Goal: Navigation & Orientation: Find specific page/section

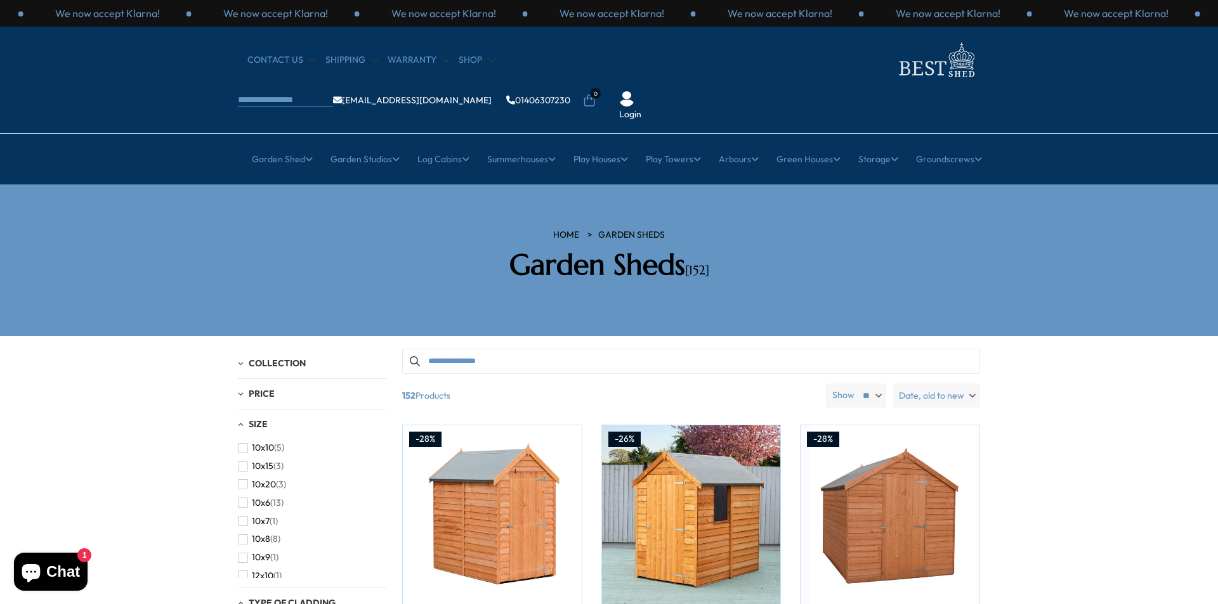
click at [936, 384] on span "Date, old to new" at bounding box center [931, 396] width 65 height 24
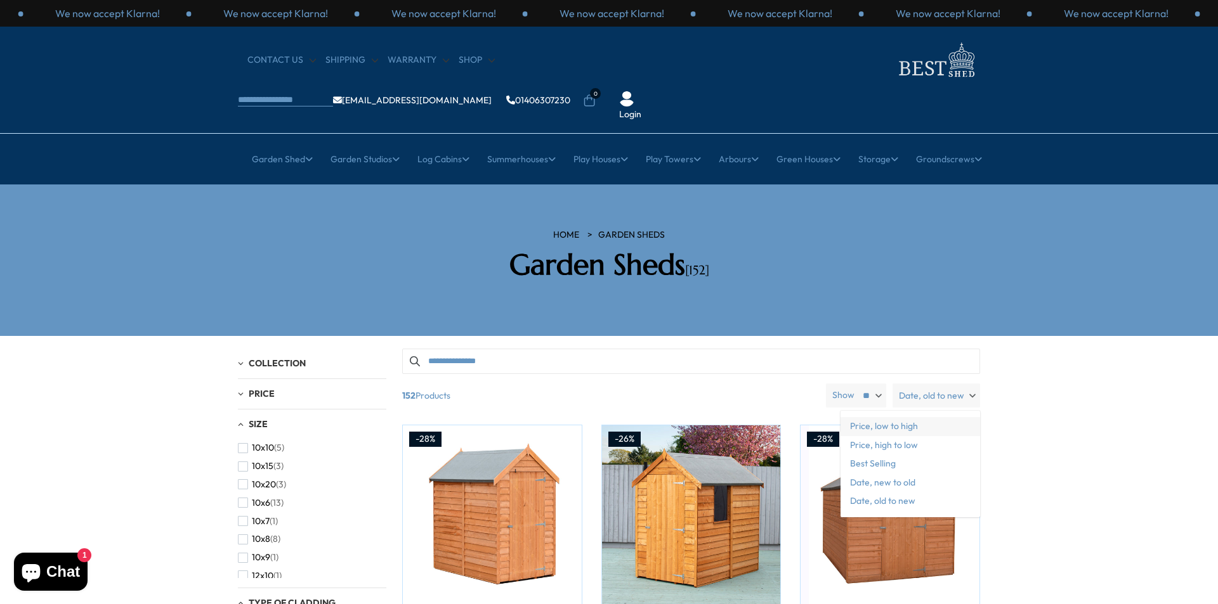
click at [869, 417] on span "Price, low to high" at bounding box center [910, 426] width 140 height 19
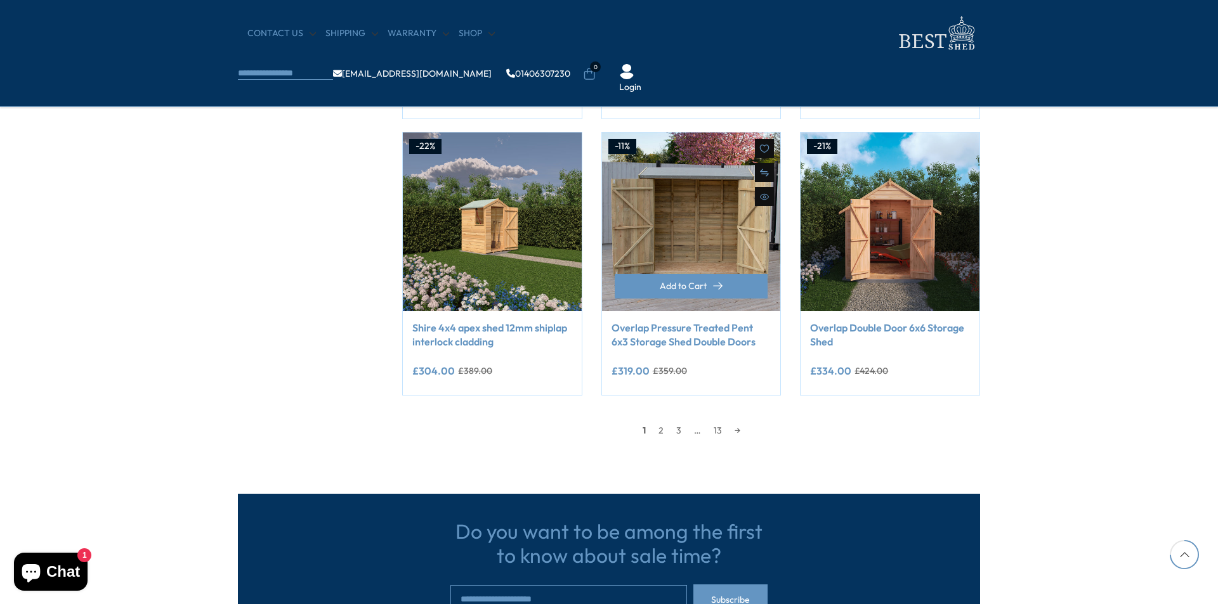
scroll to position [1015, 0]
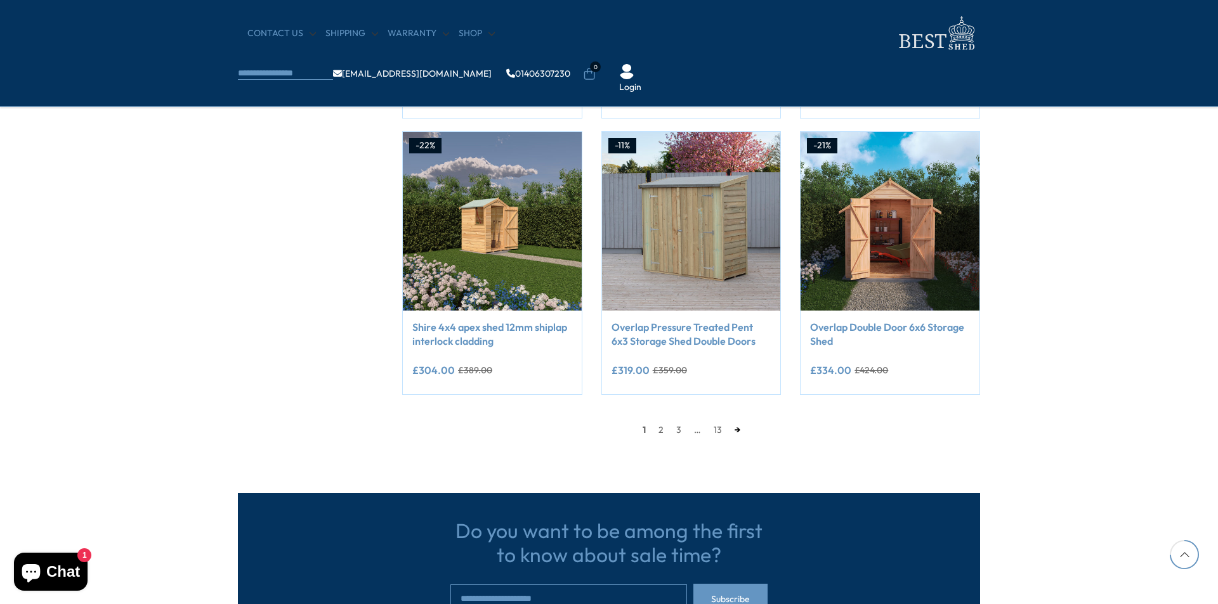
click at [738, 431] on link "→" at bounding box center [737, 429] width 18 height 19
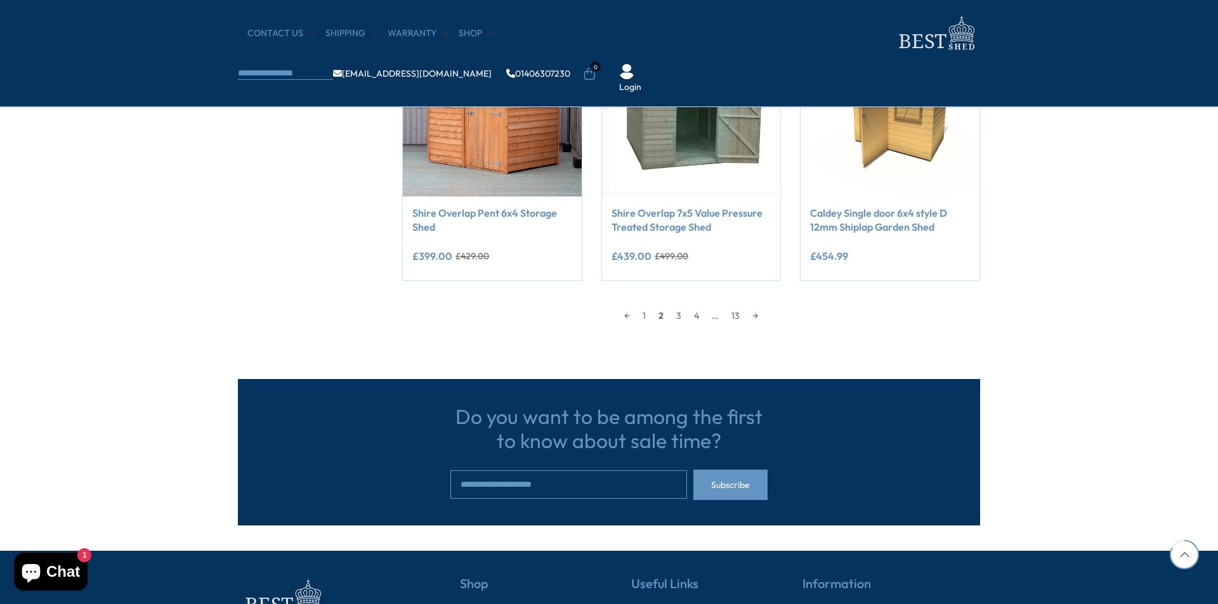
scroll to position [1130, 0]
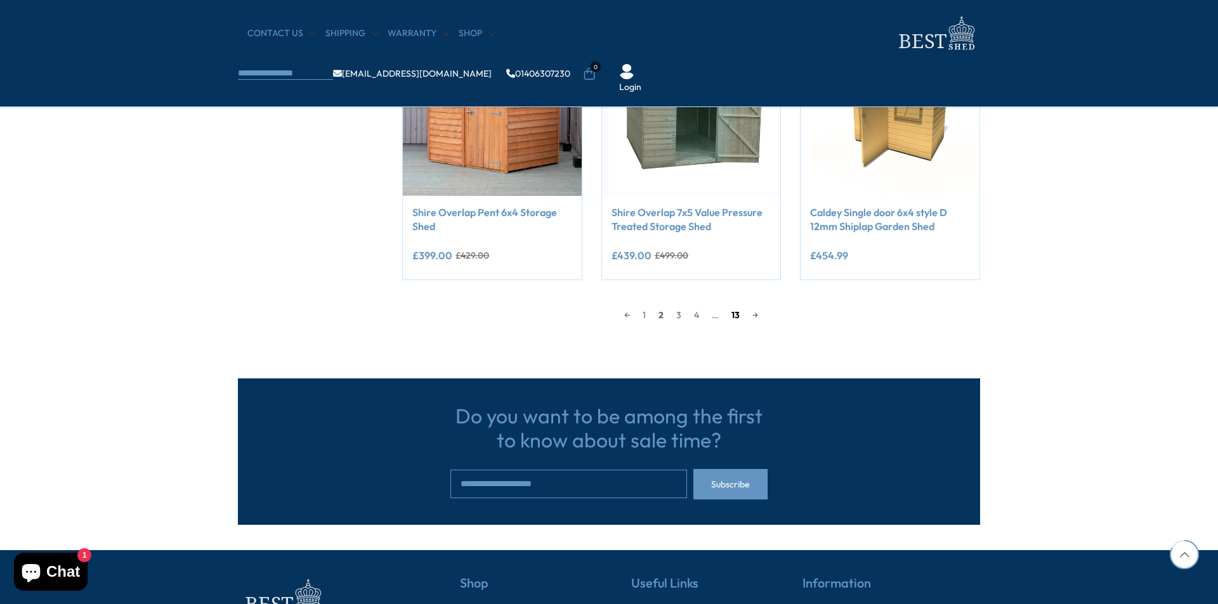
click at [735, 315] on link "13" at bounding box center [735, 315] width 21 height 19
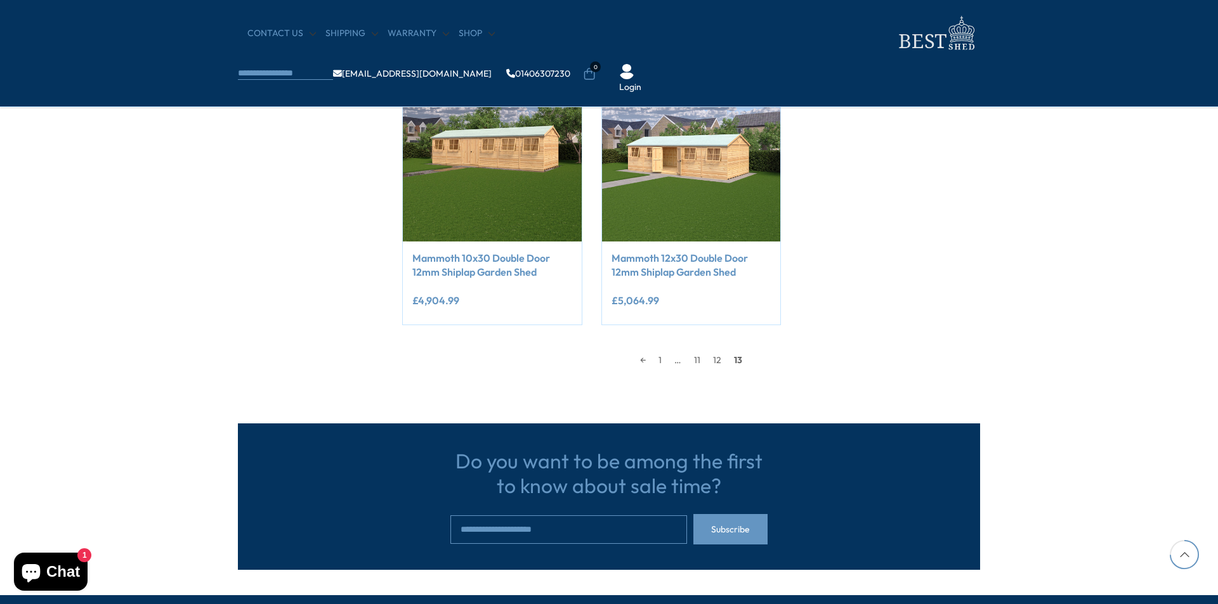
scroll to position [812, 0]
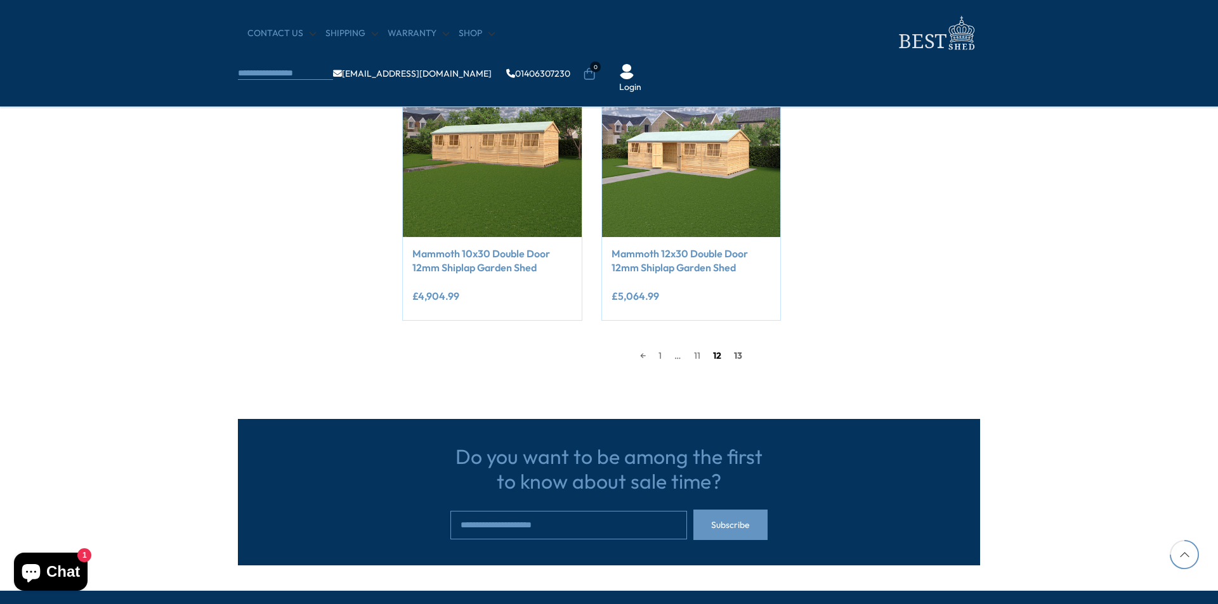
click at [717, 356] on link "12" at bounding box center [717, 355] width 21 height 19
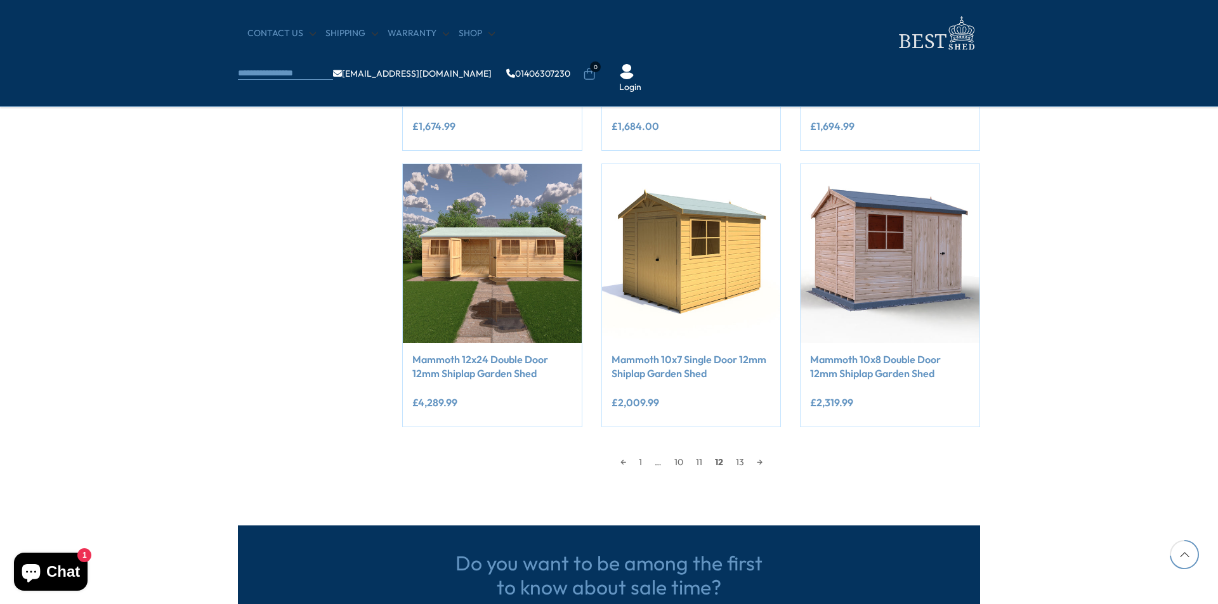
scroll to position [1003, 0]
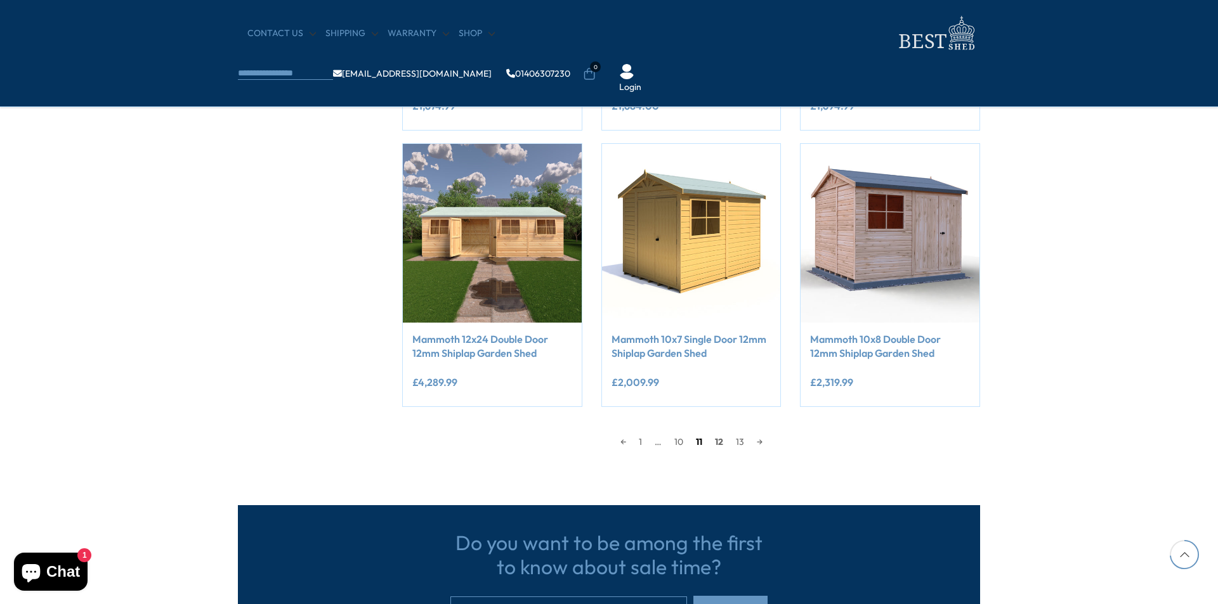
click at [699, 443] on link "11" at bounding box center [698, 442] width 19 height 19
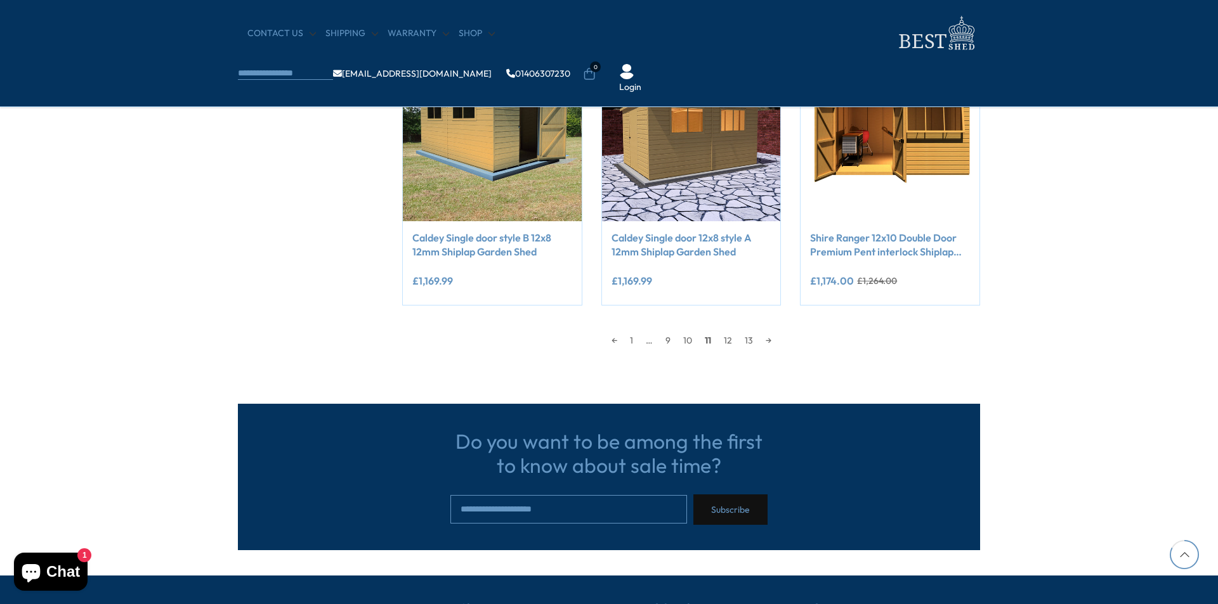
scroll to position [1130, 0]
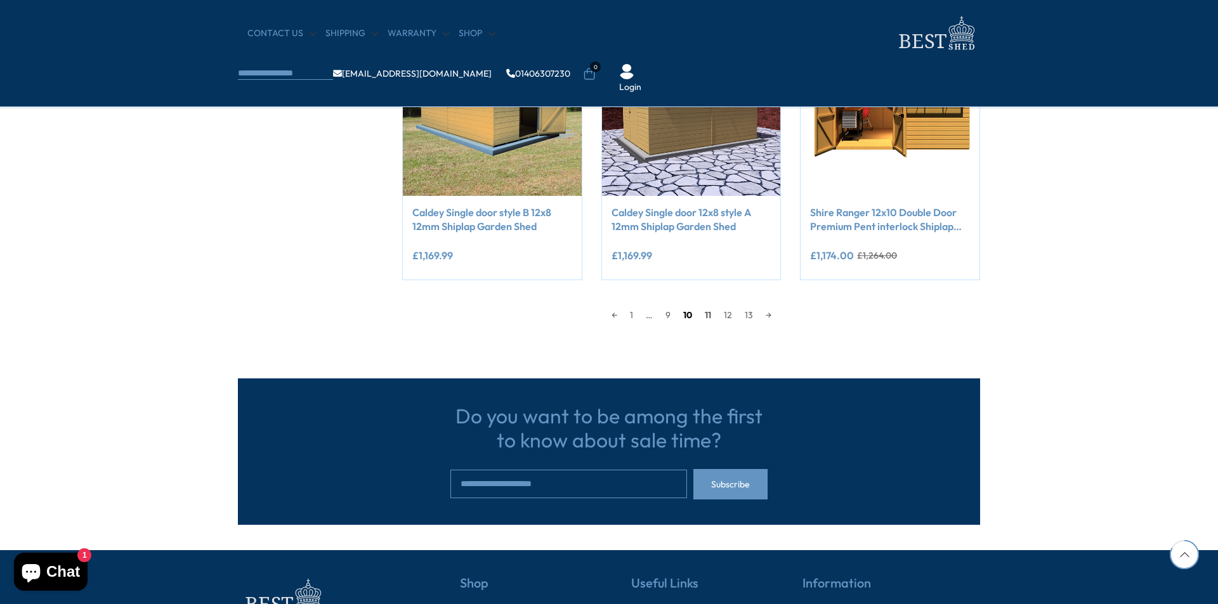
click at [690, 316] on link "10" at bounding box center [688, 315] width 22 height 19
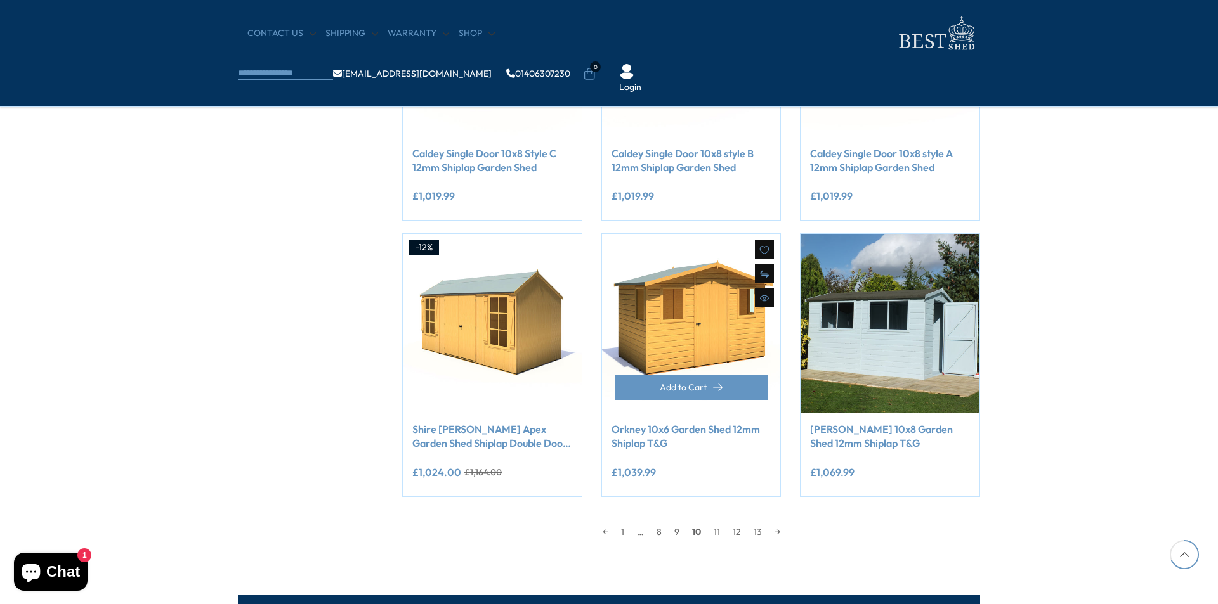
scroll to position [939, 0]
